Goal: Information Seeking & Learning: Find specific fact

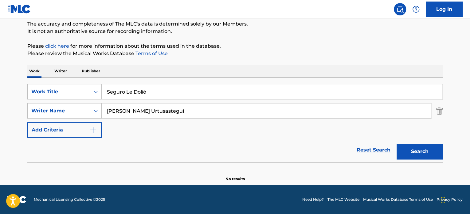
click at [174, 80] on div "SearchWithCriteria629a6752-7e7a-4f87-8f3d-b44a8cf4d6de Work Title Seguro Le Dol…" at bounding box center [235, 120] width 416 height 84
click at [168, 86] on input "Seguro Le Dolió" at bounding box center [272, 91] width 341 height 15
click at [167, 87] on input "Seguro Le Dolió" at bounding box center [272, 91] width 341 height 15
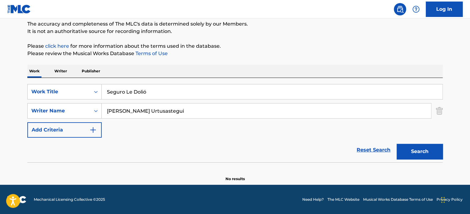
click at [169, 86] on input "Seguro Le Dolió" at bounding box center [272, 91] width 341 height 15
click at [162, 94] on input "Seguro Le Dolió" at bounding box center [272, 91] width 341 height 15
click at [162, 93] on input "Seguro Le Dolió" at bounding box center [272, 91] width 341 height 15
paste input "Fabricando Fantasías"
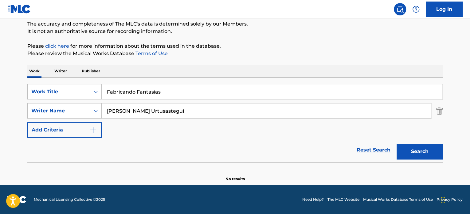
type input "Fabricando Fantasías"
click at [171, 117] on input "[PERSON_NAME] Urtusastegui" at bounding box center [267, 110] width 330 height 15
click at [173, 116] on input "[PERSON_NAME] Urtusastegui" at bounding box center [267, 110] width 330 height 15
click at [173, 115] on input "[PERSON_NAME] Urtusastegui" at bounding box center [267, 110] width 330 height 15
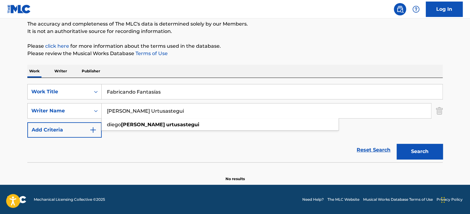
click at [174, 115] on input "[PERSON_NAME] Urtusastegui" at bounding box center [267, 110] width 330 height 15
paste input "[PERSON_NAME]"
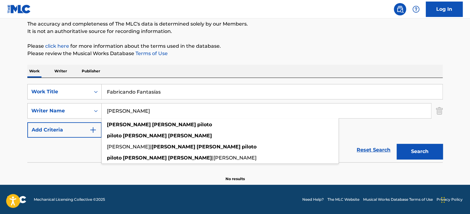
click at [427, 147] on button "Search" at bounding box center [420, 151] width 46 height 15
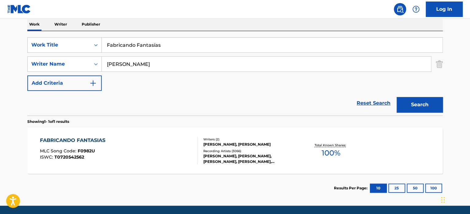
scroll to position [114, 0]
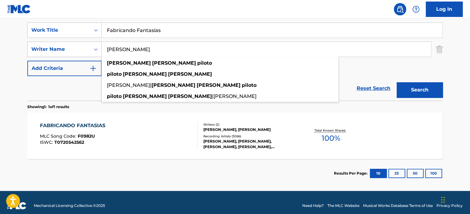
drag, startPoint x: 205, startPoint y: 45, endPoint x: -38, endPoint y: 44, distance: 243.2
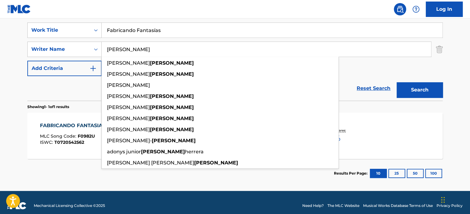
type input "[PERSON_NAME]"
click at [397, 82] on button "Search" at bounding box center [420, 89] width 46 height 15
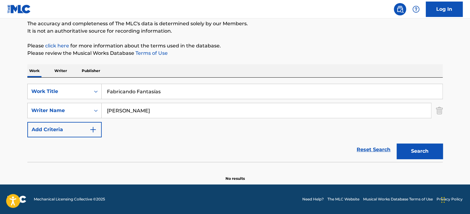
scroll to position [53, 0]
click at [185, 92] on input "Fabricando Fantasías" at bounding box center [272, 91] width 341 height 15
click at [185, 91] on input "Fabricando Fantasías" at bounding box center [272, 91] width 341 height 15
paste input "El fin y el medio"
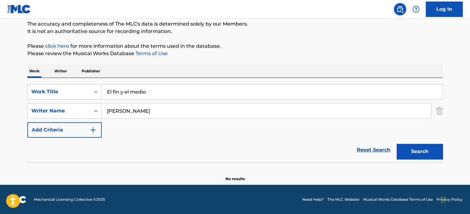
type input "El fin y el medio"
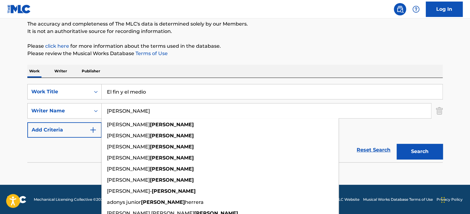
click at [131, 109] on input "[PERSON_NAME]" at bounding box center [267, 110] width 330 height 15
paste input "[PERSON_NAME]"
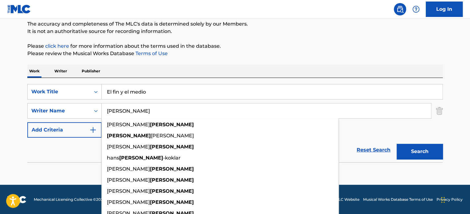
type input "[PERSON_NAME]"
click at [438, 150] on button "Search" at bounding box center [420, 151] width 46 height 15
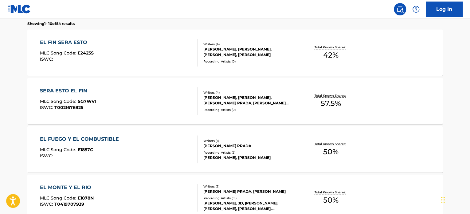
scroll to position [114, 0]
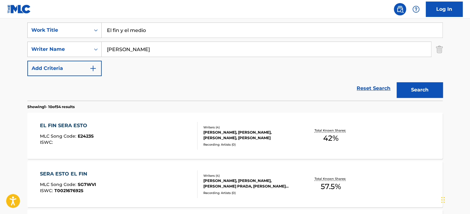
drag, startPoint x: 160, startPoint y: 32, endPoint x: -14, endPoint y: 33, distance: 173.7
paste input "Sin Aire"
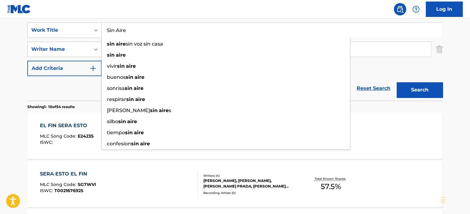
click at [180, 24] on input "Sin Aire" at bounding box center [272, 30] width 341 height 15
type input "Sin Aire"
click at [157, 18] on div "SearchWithCriteria629a6752-7e7a-4f87-8f3d-b44a8cf4d6de Work Title Sin Aire sin …" at bounding box center [235, 58] width 416 height 84
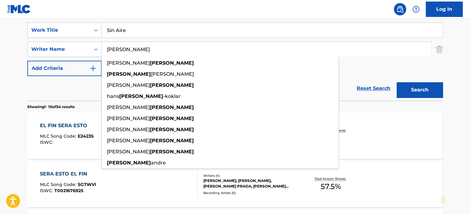
drag, startPoint x: 150, startPoint y: 47, endPoint x: -34, endPoint y: 51, distance: 183.9
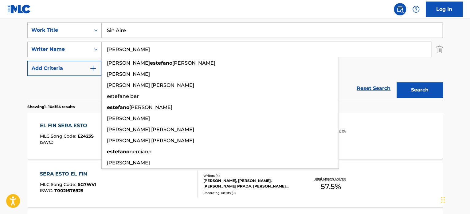
type input "[PERSON_NAME]"
click at [397, 82] on button "Search" at bounding box center [420, 89] width 46 height 15
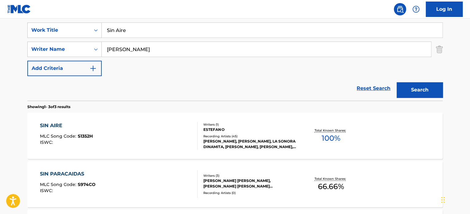
click at [248, 127] on div "ESTEFANO" at bounding box center [250, 130] width 93 height 6
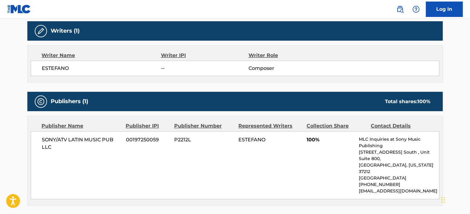
scroll to position [42, 0]
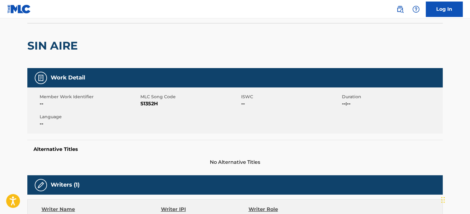
scroll to position [114, 0]
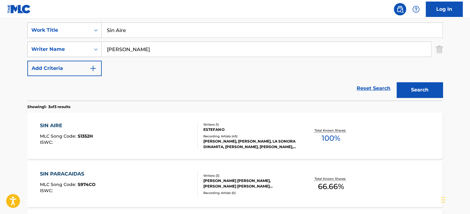
click at [154, 50] on input "[PERSON_NAME]" at bounding box center [267, 49] width 330 height 15
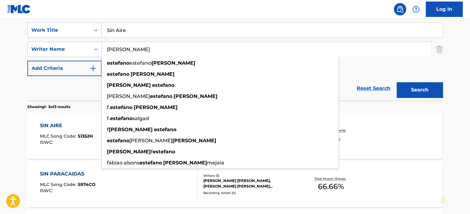
click at [397, 82] on button "Search" at bounding box center [420, 89] width 46 height 15
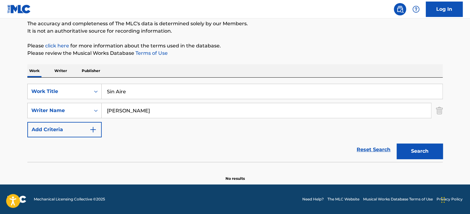
scroll to position [53, 0]
drag, startPoint x: 160, startPoint y: 116, endPoint x: 131, endPoint y: 113, distance: 29.1
click at [131, 113] on input "[PERSON_NAME]" at bounding box center [267, 110] width 330 height 15
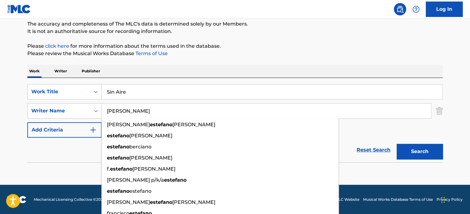
type input "[PERSON_NAME]"
click at [397, 144] on button "Search" at bounding box center [420, 151] width 46 height 15
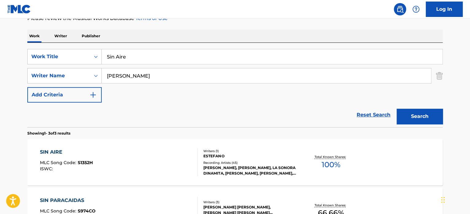
scroll to position [114, 0]
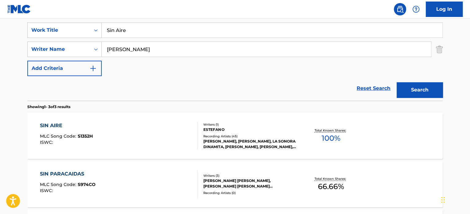
click at [183, 120] on div "SIN AIRE MLC Song Code : S1352H ISWC : Writers ( 1 ) ESTEFANO Recording Artists…" at bounding box center [235, 136] width 416 height 46
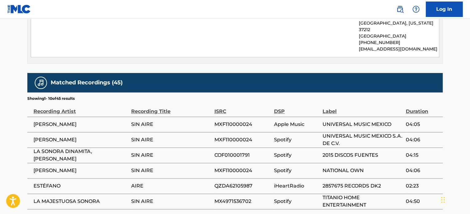
scroll to position [430, 0]
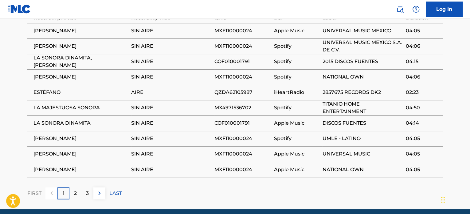
click at [376, 100] on span "TITANIO HOME ENTERTAINMENT" at bounding box center [363, 107] width 80 height 15
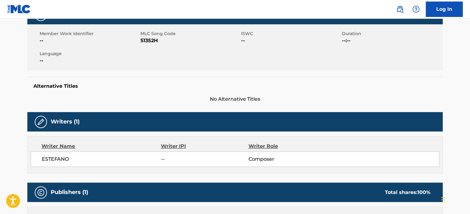
scroll to position [0, 0]
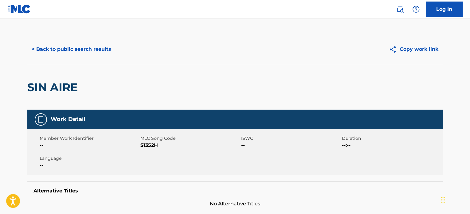
click at [142, 147] on span "S1352H" at bounding box center [190, 144] width 99 height 7
copy span "S1352H"
click at [58, 46] on button "< Back to public search results" at bounding box center [71, 49] width 88 height 15
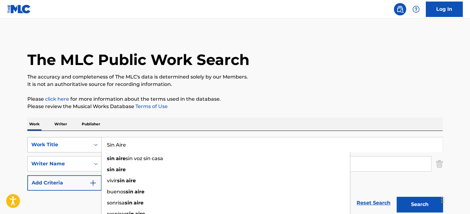
drag, startPoint x: 127, startPoint y: 148, endPoint x: 73, endPoint y: 148, distance: 53.8
click at [73, 148] on div "SearchWithCriteria629a6752-7e7a-4f87-8f3d-b44a8cf4d6de Work Title Sin Aire sin …" at bounding box center [235, 144] width 416 height 15
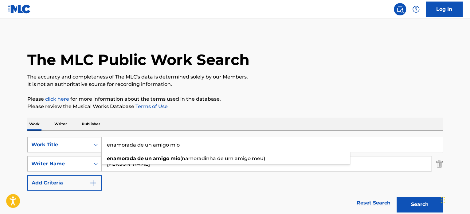
type input "enamorada de un amigo mio"
click at [401, 43] on div "The MLC Public Work Search" at bounding box center [235, 56] width 416 height 45
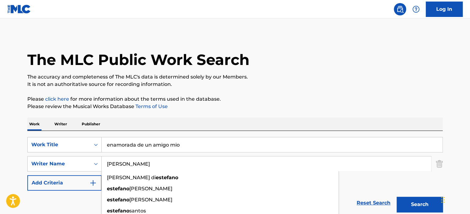
drag, startPoint x: 198, startPoint y: 162, endPoint x: -184, endPoint y: 165, distance: 382.2
click at [0, 165] on html "Accessibility Screen-Reader Guide, Feedback, and Issue Reporting | New window L…" at bounding box center [235, 107] width 470 height 214
type input "o"
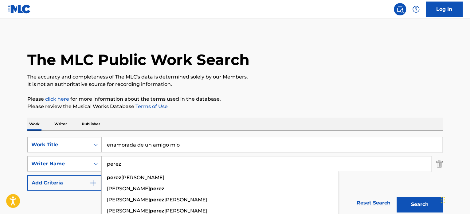
click at [397, 196] on button "Search" at bounding box center [420, 203] width 46 height 15
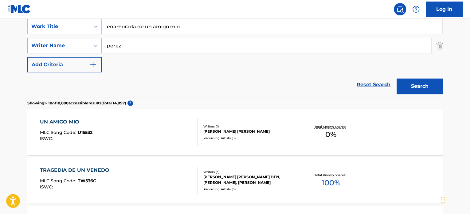
scroll to position [31, 0]
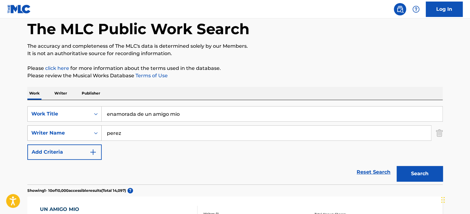
drag, startPoint x: 126, startPoint y: 127, endPoint x: 71, endPoint y: 130, distance: 54.5
click at [72, 130] on div "SearchWithCriteria40487d24-6dd9-4e50-bdcc-2025fddf4e23 Writer Name [PERSON_NAME]" at bounding box center [235, 132] width 416 height 15
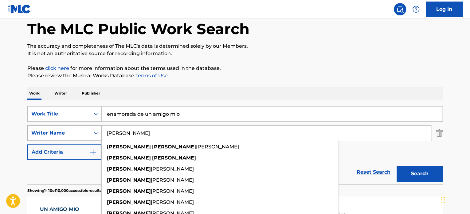
type input "[PERSON_NAME]"
click at [397, 166] on button "Search" at bounding box center [420, 173] width 46 height 15
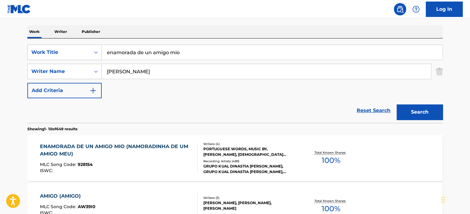
scroll to position [123, 0]
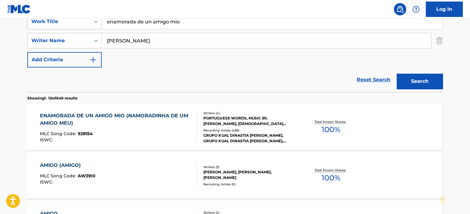
click at [147, 131] on div "MLC Song Code : 928154" at bounding box center [116, 134] width 153 height 6
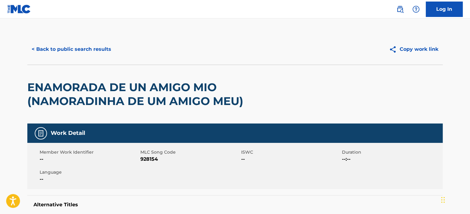
click at [82, 51] on button "< Back to public search results" at bounding box center [71, 49] width 88 height 15
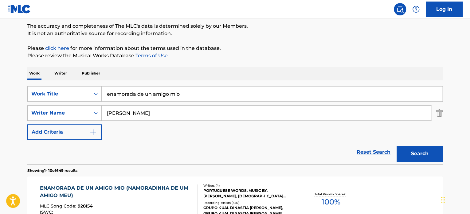
scroll to position [92, 0]
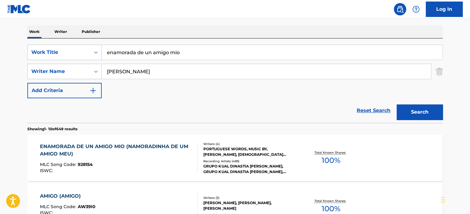
click at [162, 170] on div "ISWC :" at bounding box center [116, 170] width 153 height 5
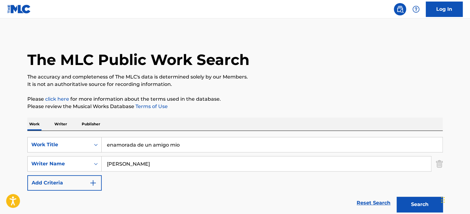
click at [140, 147] on input "enamorada de un amigo mio" at bounding box center [272, 144] width 341 height 15
paste input "NAMORADINHA DE UM AMIGO MEU"
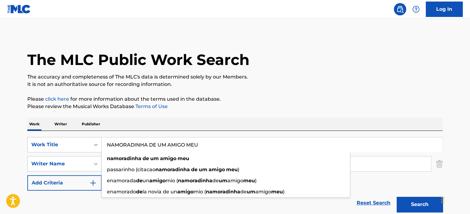
type input "NAMORADINHA DE UM AMIGO MEU"
click at [397, 196] on button "Search" at bounding box center [420, 203] width 46 height 15
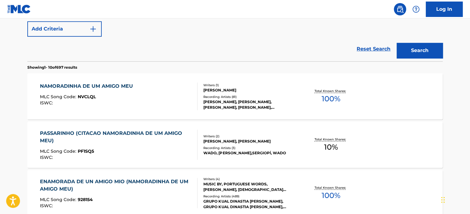
scroll to position [184, 0]
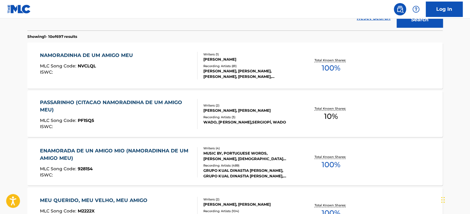
click at [107, 72] on div "ISWC :" at bounding box center [88, 72] width 96 height 5
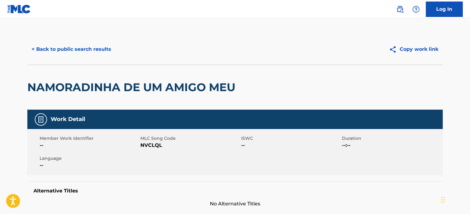
click at [154, 141] on span "NVCLQL" at bounding box center [190, 144] width 99 height 7
click at [154, 141] on div "MLC Song Code NVCLQL" at bounding box center [191, 142] width 101 height 14
click at [154, 141] on span "MLC Song Code" at bounding box center [190, 138] width 99 height 6
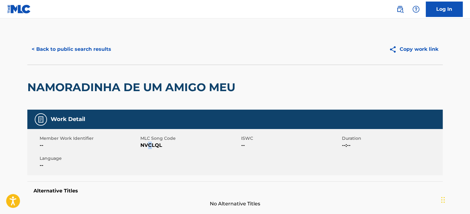
click at [150, 148] on span "NVCLQL" at bounding box center [190, 144] width 99 height 7
click at [151, 147] on span "NVCLQL" at bounding box center [190, 144] width 99 height 7
click at [162, 142] on span "NVCLQL" at bounding box center [190, 144] width 99 height 7
click at [152, 148] on div "Member Work Identifier -- MLC Song Code NVCLQL ISWC -- Duration --:-- Language …" at bounding box center [235, 152] width 416 height 46
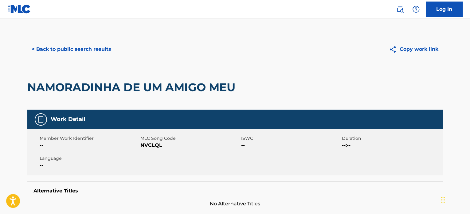
click at [153, 148] on span "NVCLQL" at bounding box center [190, 144] width 99 height 7
copy span "NVCLQL"
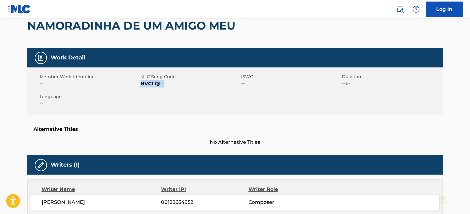
scroll to position [219, 0]
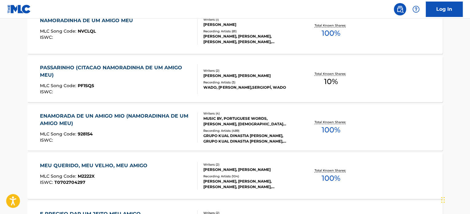
click at [91, 121] on div "ENAMORADA DE UN AMIGO MIO (NAMORADINHA DE UM AMIGO MEU)" at bounding box center [116, 119] width 153 height 15
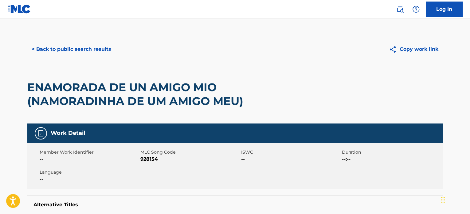
click at [148, 155] on div "MLC Song Code 928154" at bounding box center [191, 156] width 101 height 14
click at [147, 157] on span "928154" at bounding box center [190, 158] width 99 height 7
copy span "928154"
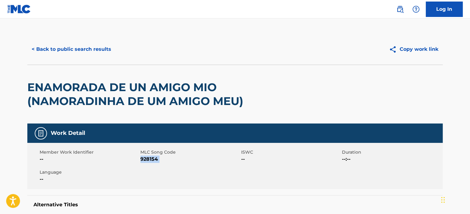
click at [80, 51] on button "< Back to public search results" at bounding box center [71, 49] width 88 height 15
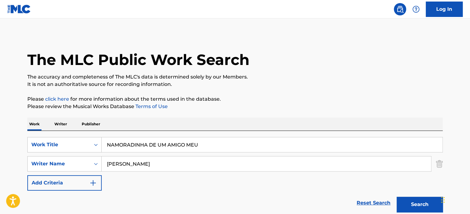
click at [161, 151] on input "NAMORADINHA DE UM AMIGO MEU" at bounding box center [272, 144] width 341 height 15
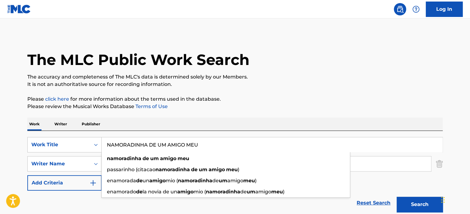
paste input "Es el amor"
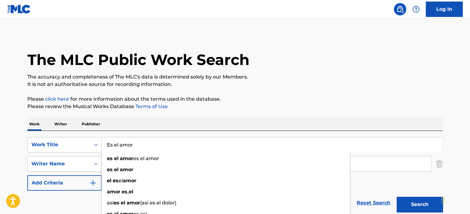
type input "Es el amor"
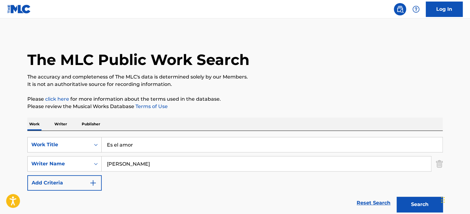
click at [180, 166] on input "[PERSON_NAME]" at bounding box center [267, 163] width 330 height 15
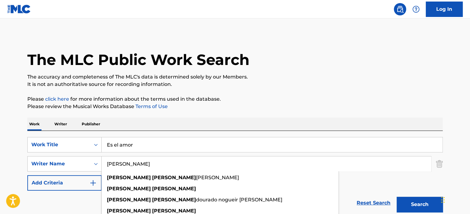
click at [180, 166] on input "[PERSON_NAME]" at bounding box center [267, 163] width 330 height 15
click at [179, 166] on input "[PERSON_NAME]" at bounding box center [267, 163] width 330 height 15
paste input "Cottes [PERSON_NAME]"
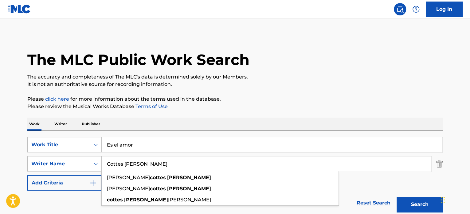
type input "Cottes [PERSON_NAME]"
click at [397, 196] on button "Search" at bounding box center [420, 203] width 46 height 15
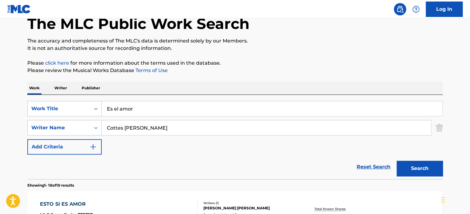
scroll to position [92, 0]
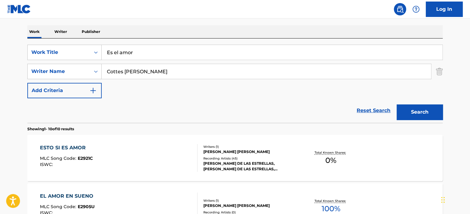
click at [104, 151] on div "ESTO SI ES AMOR MLC Song Code : E2921C ISWC :" at bounding box center [119, 158] width 158 height 28
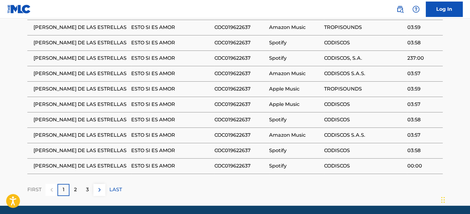
scroll to position [369, 0]
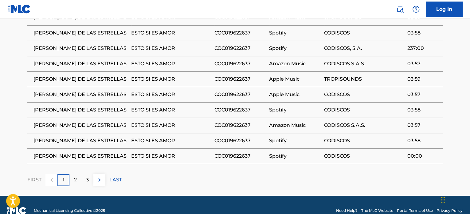
click at [77, 183] on div "2" at bounding box center [75, 180] width 12 height 12
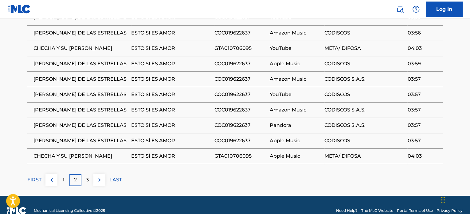
click at [87, 180] on p "3" at bounding box center [87, 179] width 3 height 7
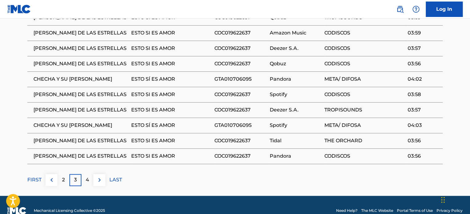
click at [87, 180] on p "4" at bounding box center [87, 179] width 3 height 7
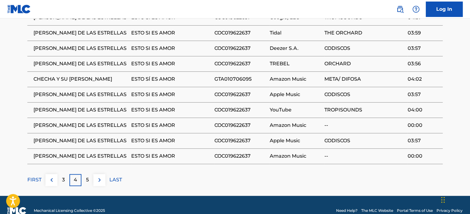
click at [87, 180] on p "5" at bounding box center [87, 179] width 3 height 7
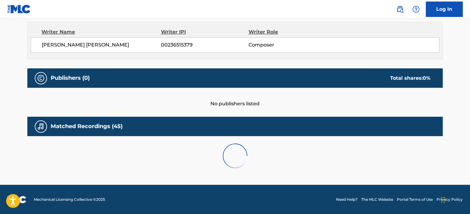
scroll to position [303, 0]
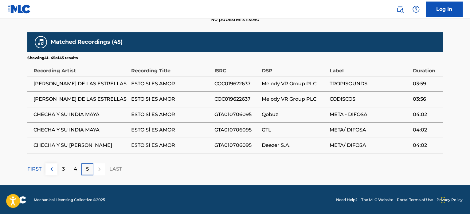
click at [241, 85] on span "COC019622637" at bounding box center [236, 83] width 44 height 7
copy span "COC019622637"
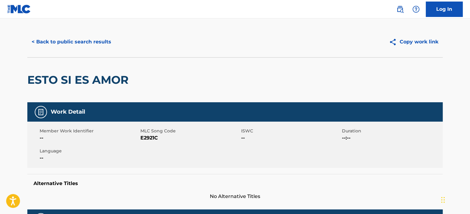
scroll to position [0, 0]
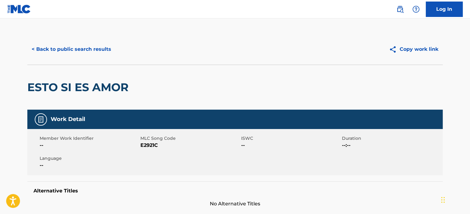
click at [44, 45] on button "< Back to public search results" at bounding box center [71, 49] width 88 height 15
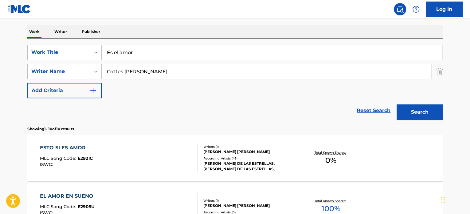
click at [157, 71] on input "Cottes [PERSON_NAME]" at bounding box center [267, 71] width 330 height 15
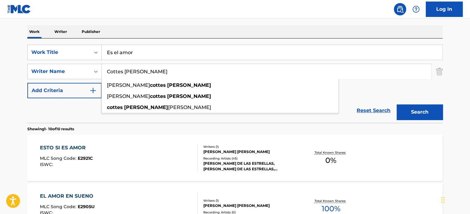
click at [157, 71] on input "Cottes [PERSON_NAME]" at bounding box center [267, 71] width 330 height 15
paste input "[PERSON_NAME]"
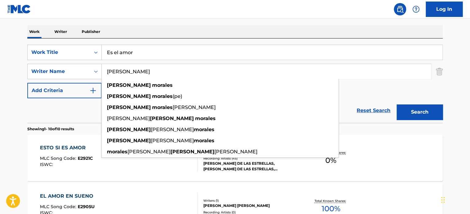
type input "[PERSON_NAME]"
click at [427, 108] on button "Search" at bounding box center [420, 111] width 46 height 15
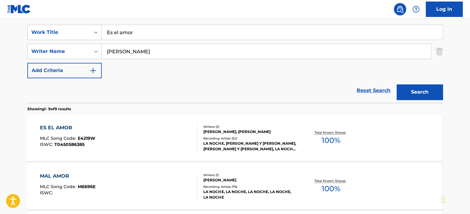
scroll to position [123, 0]
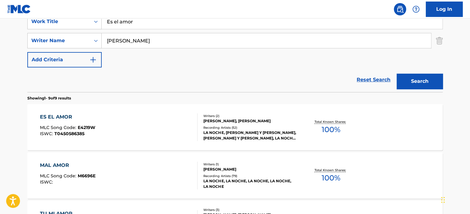
click at [170, 133] on div "ES EL AMOR MLC Song Code : E4219W ISWC : T0450586385" at bounding box center [119, 127] width 158 height 28
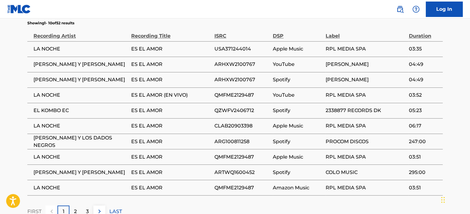
scroll to position [461, 0]
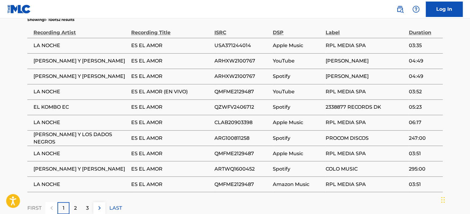
click at [243, 134] on span "ARG100811258" at bounding box center [242, 137] width 56 height 7
copy span "ARG100811258"
click at [239, 73] on span "ARHXW2100767" at bounding box center [242, 76] width 56 height 7
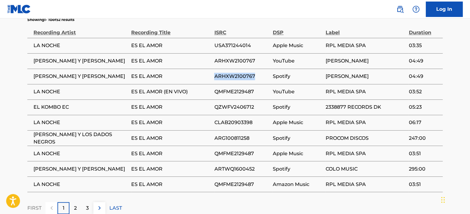
copy span "ARHXW2100767"
click at [72, 202] on div "2" at bounding box center [75, 208] width 12 height 12
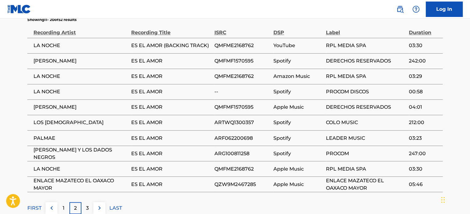
click at [83, 202] on div "3" at bounding box center [87, 208] width 12 height 12
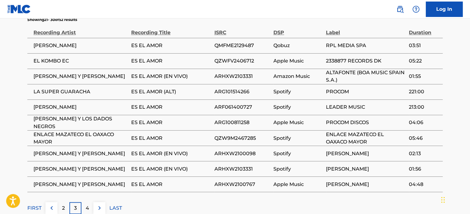
click at [85, 202] on div "4" at bounding box center [87, 208] width 12 height 12
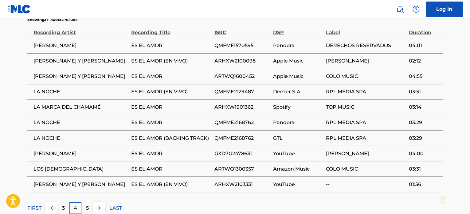
click at [85, 202] on div "5" at bounding box center [87, 208] width 12 height 12
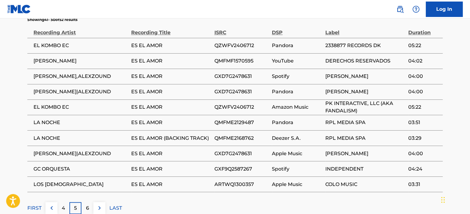
click at [85, 202] on div "6" at bounding box center [87, 208] width 12 height 12
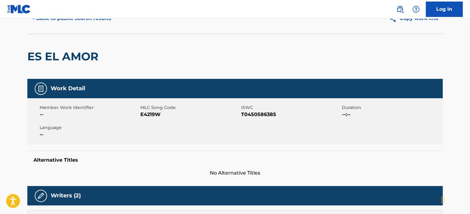
scroll to position [0, 0]
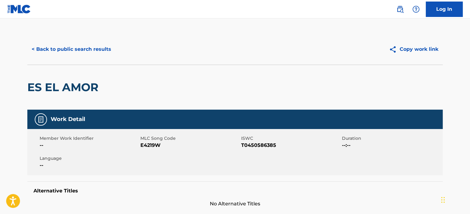
click at [49, 53] on button "< Back to public search results" at bounding box center [71, 49] width 88 height 15
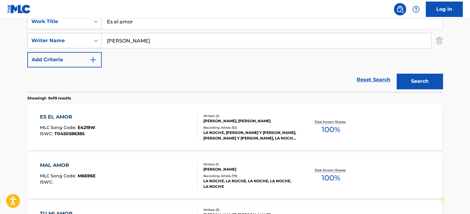
drag, startPoint x: 147, startPoint y: 43, endPoint x: 78, endPoint y: 47, distance: 69.6
click at [79, 47] on div "SearchWithCriteria40487d24-6dd9-4e50-bdcc-2025fddf4e23 Writer Name [PERSON_NAME]" at bounding box center [235, 40] width 416 height 15
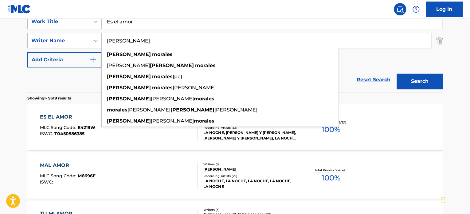
paste input "[PERSON_NAME] [PERSON_NAME]"
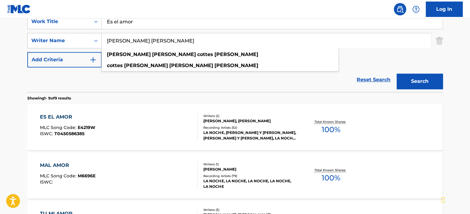
click at [405, 79] on button "Search" at bounding box center [420, 80] width 46 height 15
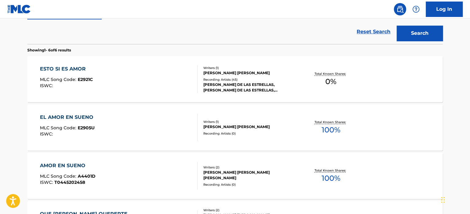
scroll to position [92, 0]
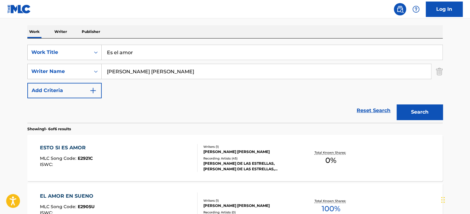
drag, startPoint x: 195, startPoint y: 75, endPoint x: -116, endPoint y: 64, distance: 311.0
click at [0, 64] on html "Accessibility Screen-Reader Guide, Feedback, and Issue Reporting | New window L…" at bounding box center [235, 15] width 470 height 214
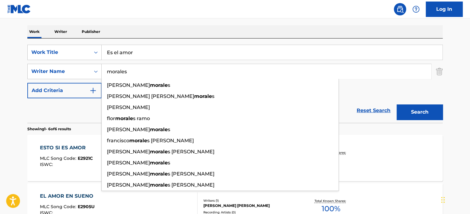
type input "morales"
click at [397, 104] on button "Search" at bounding box center [420, 111] width 46 height 15
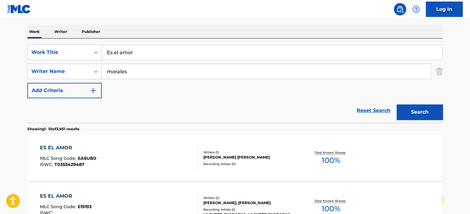
click at [159, 157] on div "ES EL AMOR MLC Song Code : EA6UB0 ISWC : T0353429487" at bounding box center [119, 158] width 158 height 28
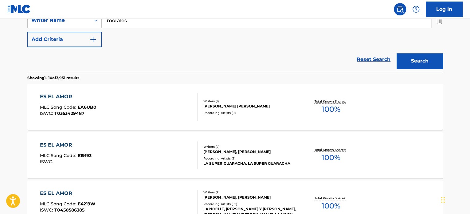
scroll to position [154, 0]
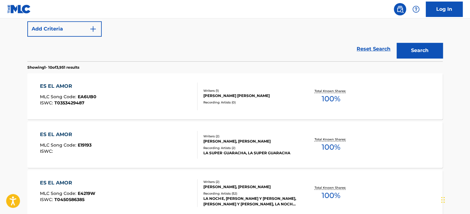
click at [180, 191] on div "ES EL AMOR MLC Song Code : E4219W ISWC : T0450586385" at bounding box center [119, 193] width 158 height 28
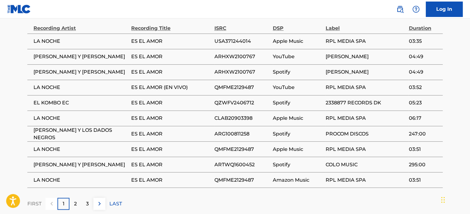
scroll to position [456, 0]
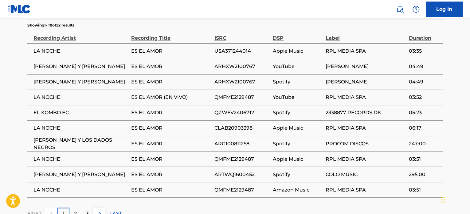
click at [73, 207] on div "2" at bounding box center [75, 213] width 12 height 12
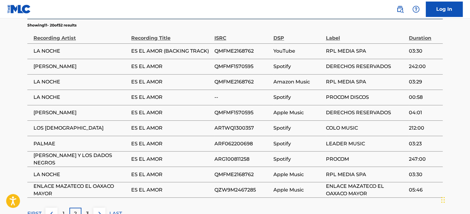
click at [86, 209] on p "3" at bounding box center [87, 212] width 3 height 7
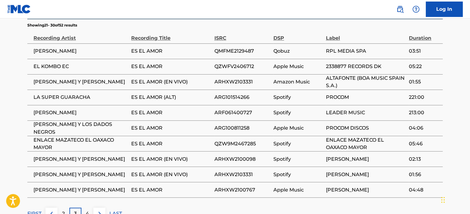
click at [86, 209] on p "4" at bounding box center [87, 212] width 3 height 7
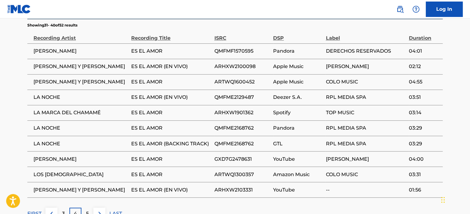
click at [86, 209] on p "5" at bounding box center [87, 212] width 3 height 7
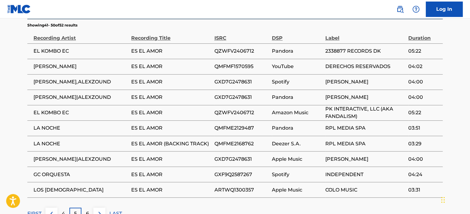
click at [86, 207] on div "6" at bounding box center [87, 213] width 12 height 12
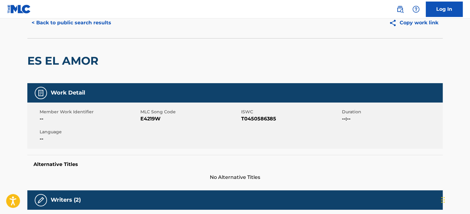
scroll to position [0, 0]
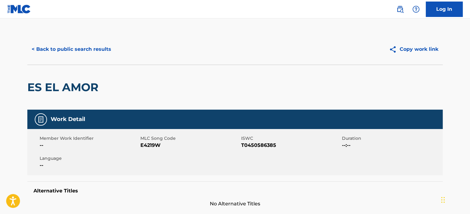
click at [38, 38] on div "< Back to public search results Copy work link" at bounding box center [235, 49] width 416 height 31
click at [40, 47] on button "< Back to public search results" at bounding box center [71, 49] width 88 height 15
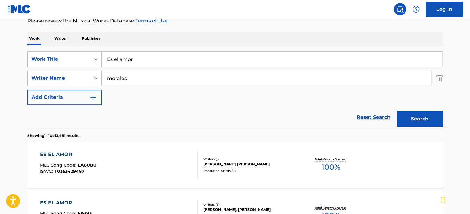
scroll to position [35, 0]
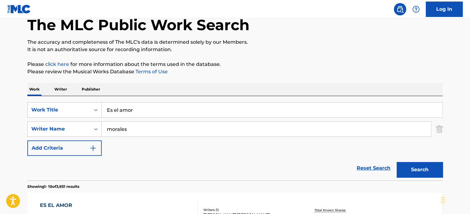
click at [124, 127] on input "morales" at bounding box center [267, 128] width 330 height 15
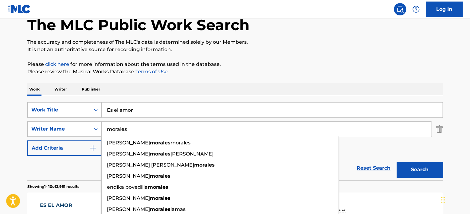
click at [124, 127] on input "morales" at bounding box center [267, 128] width 330 height 15
paste input "[PERSON_NAME]"
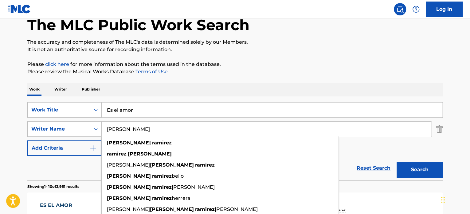
type input "[PERSON_NAME]"
click at [397, 162] on button "Search" at bounding box center [420, 169] width 46 height 15
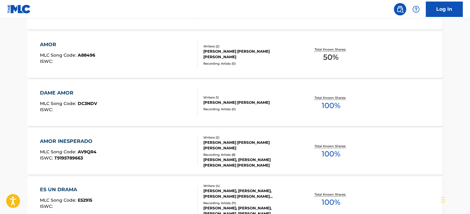
scroll to position [311, 0]
